Goal: Task Accomplishment & Management: Use online tool/utility

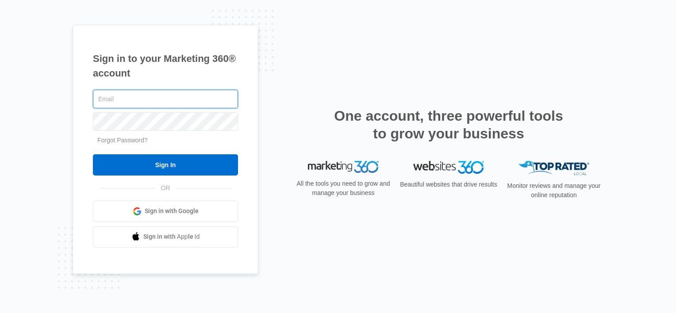
type input "[PERSON_NAME][EMAIL_ADDRESS][DOMAIN_NAME]"
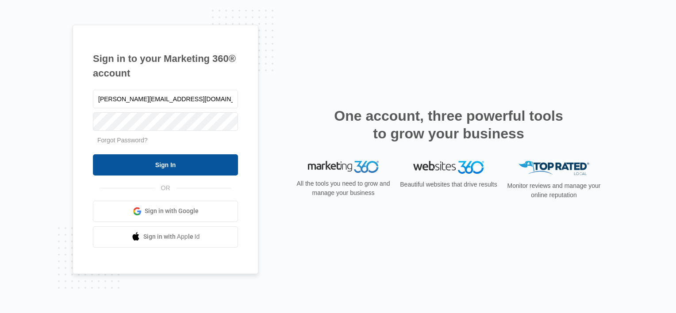
click at [128, 175] on input "Sign In" at bounding box center [165, 164] width 145 height 21
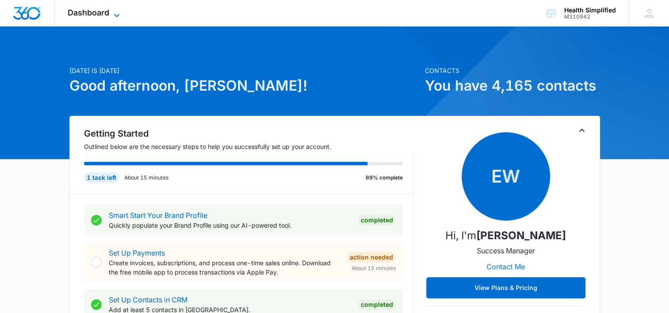
click at [101, 11] on span "Dashboard" at bounding box center [89, 12] width 42 height 9
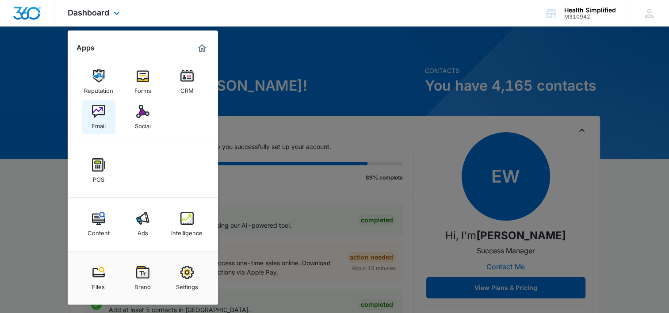
click at [102, 124] on div "Email" at bounding box center [99, 123] width 14 height 11
